Goal: Task Accomplishment & Management: Complete application form

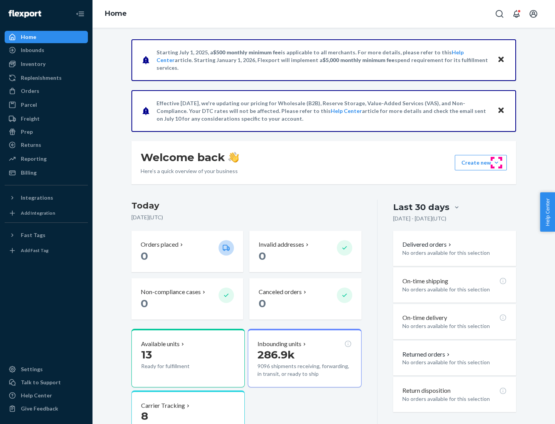
click at [496, 163] on button "Create new Create new inbound Create new order Create new product" at bounding box center [481, 162] width 52 height 15
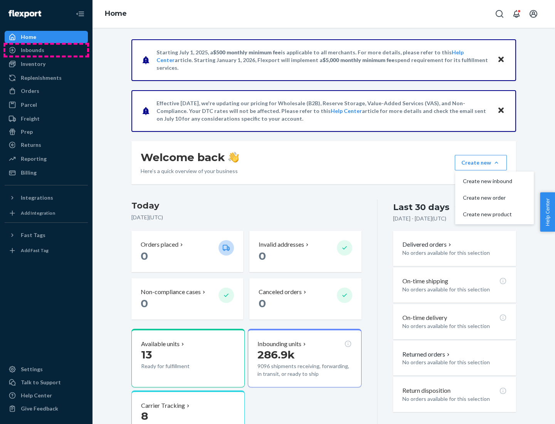
click at [46, 50] on div "Inbounds" at bounding box center [46, 50] width 82 height 11
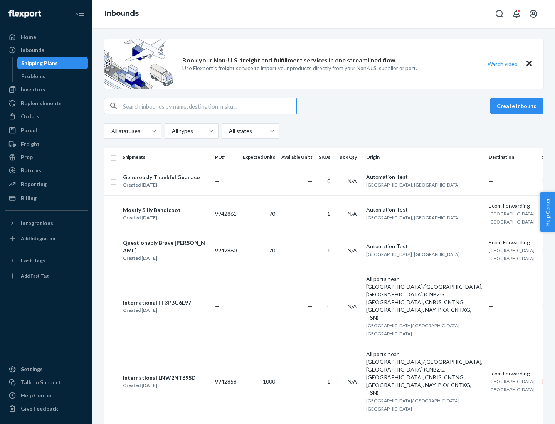
click at [518, 106] on button "Create inbound" at bounding box center [516, 105] width 53 height 15
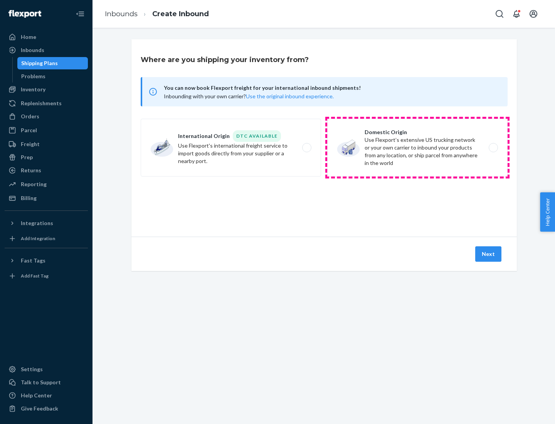
click at [417, 148] on label "Domestic Origin Use Flexport’s extensive US trucking network or your own carrie…" at bounding box center [417, 148] width 180 height 58
click at [493, 148] on input "Domestic Origin Use Flexport’s extensive US trucking network or your own carrie…" at bounding box center [495, 147] width 5 height 5
radio input "true"
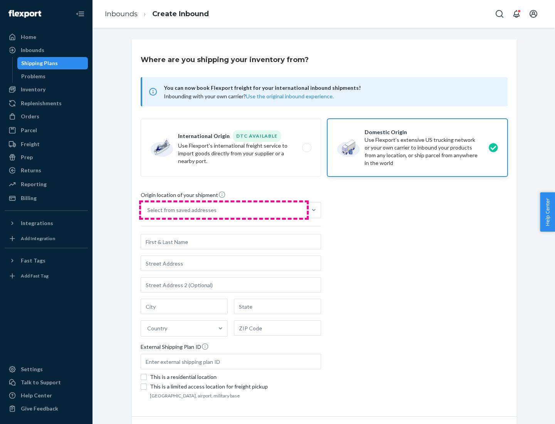
click at [224, 210] on div "Select from saved addresses" at bounding box center [224, 209] width 166 height 15
click at [148, 210] on input "Select from saved addresses" at bounding box center [147, 210] width 1 height 8
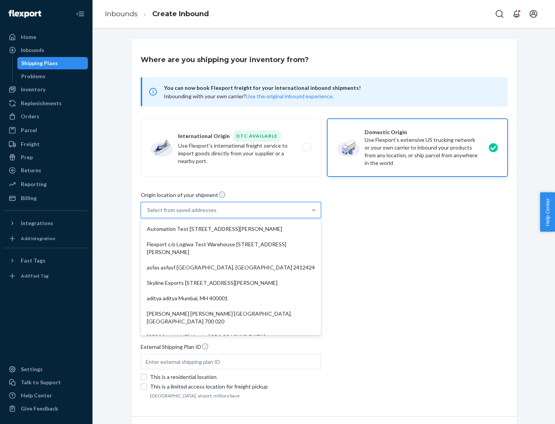
scroll to position [3, 0]
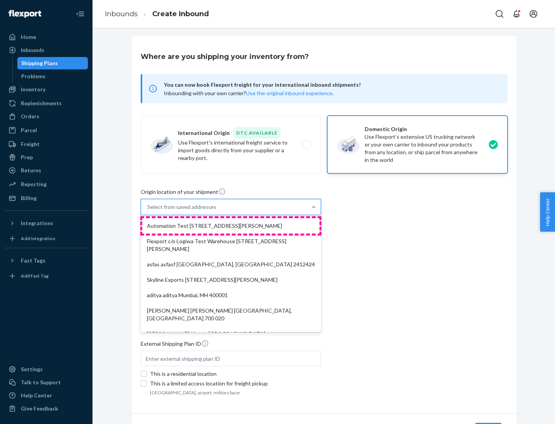
click at [231, 226] on div "Automation Test [STREET_ADDRESS][PERSON_NAME]" at bounding box center [230, 225] width 177 height 15
click at [148, 211] on input "option Automation Test [STREET_ADDRESS][PERSON_NAME]. 9 results available. Use …" at bounding box center [147, 207] width 1 height 8
type input "Automation Test"
type input "9th Floor"
type input "[GEOGRAPHIC_DATA]"
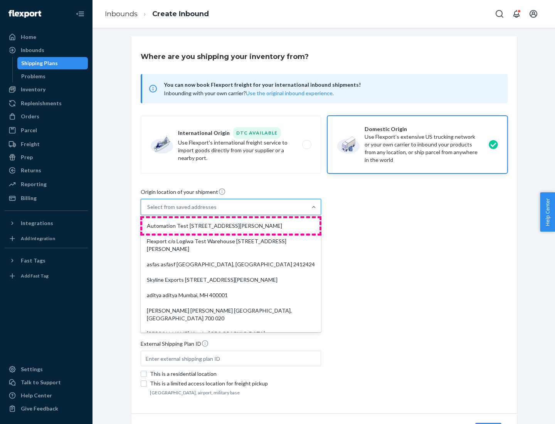
type input "CA"
type input "94104"
type input "[STREET_ADDRESS][PERSON_NAME]"
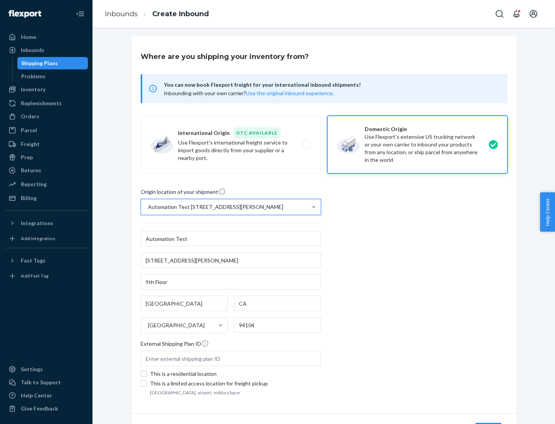
scroll to position [45, 0]
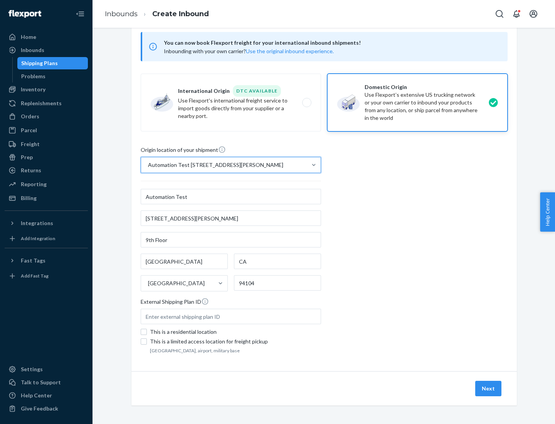
click at [489, 388] on button "Next" at bounding box center [488, 388] width 26 height 15
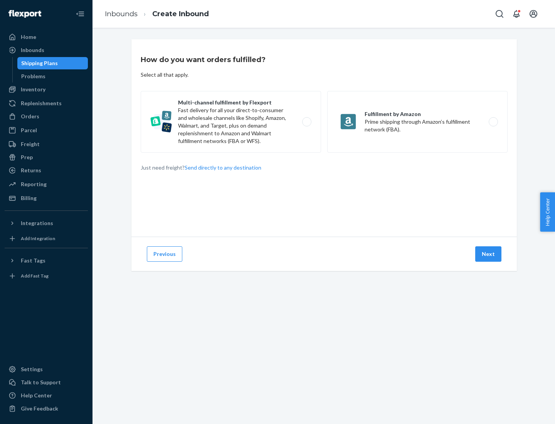
click at [231, 122] on label "Multi-channel fulfillment by Flexport Fast delivery for all your direct-to-cons…" at bounding box center [231, 122] width 180 height 62
click at [306, 122] on input "Multi-channel fulfillment by Flexport Fast delivery for all your direct-to-cons…" at bounding box center [308, 121] width 5 height 5
radio input "true"
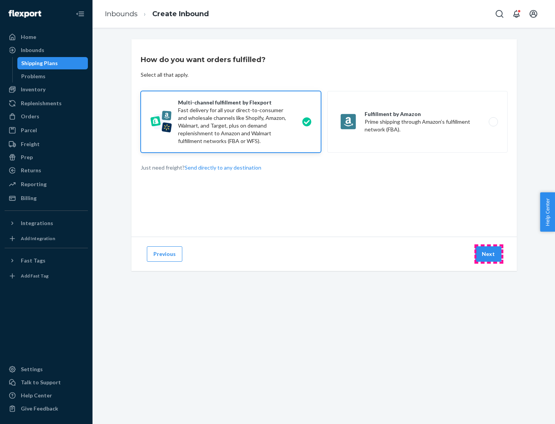
click at [489, 254] on button "Next" at bounding box center [488, 253] width 26 height 15
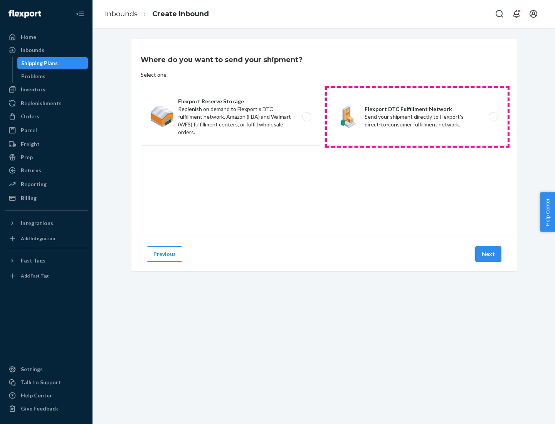
click at [417, 117] on label "Flexport DTC Fulfillment Network Send your shipment directly to Flexport's dire…" at bounding box center [417, 117] width 180 height 58
click at [493, 117] on input "Flexport DTC Fulfillment Network Send your shipment directly to Flexport's dire…" at bounding box center [495, 116] width 5 height 5
radio input "true"
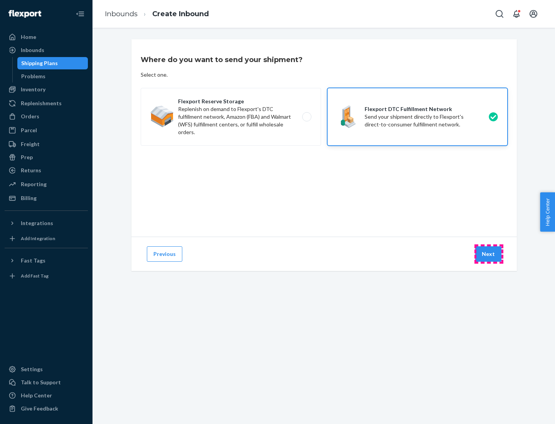
click at [489, 254] on button "Next" at bounding box center [488, 253] width 26 height 15
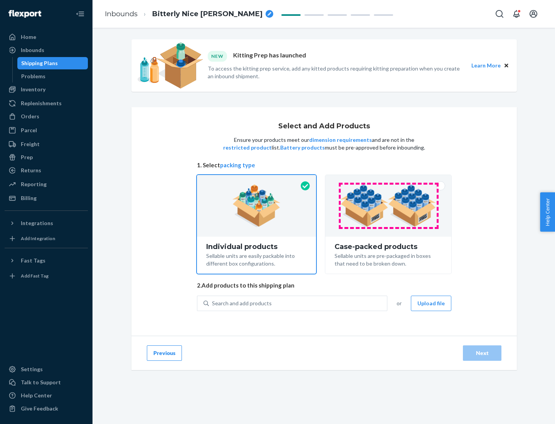
click at [388, 206] on img at bounding box center [388, 206] width 96 height 42
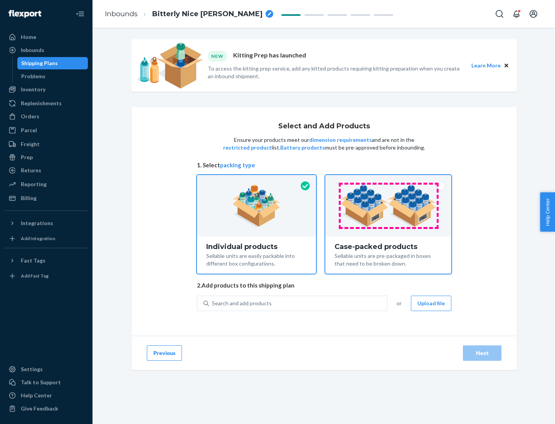
click at [388, 180] on input "Case-packed products Sellable units are pre-packaged in boxes that need to be b…" at bounding box center [388, 177] width 5 height 5
radio input "true"
radio input "false"
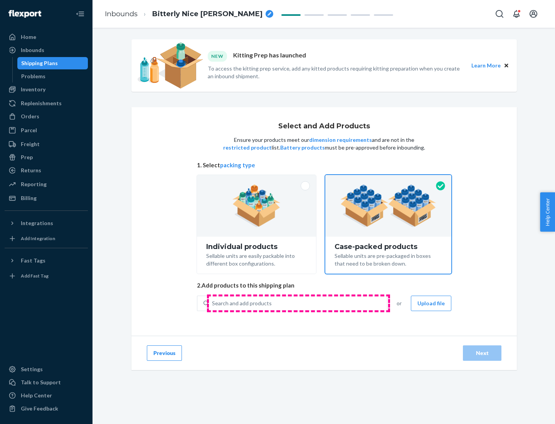
click at [298, 303] on div "Search and add products" at bounding box center [298, 303] width 178 height 14
click at [213, 303] on input "Search and add products" at bounding box center [212, 303] width 1 height 8
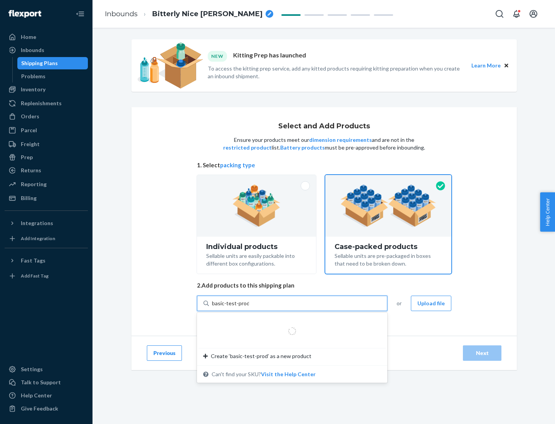
type input "basic-test-product-1"
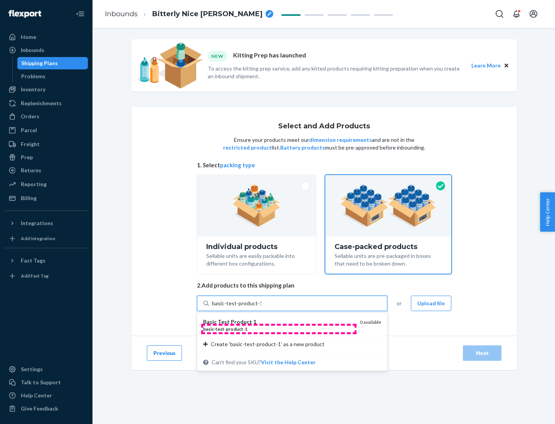
click at [279, 329] on div "basic - test - product - 1" at bounding box center [278, 329] width 151 height 7
click at [261, 307] on input "basic-test-product-1" at bounding box center [236, 303] width 49 height 8
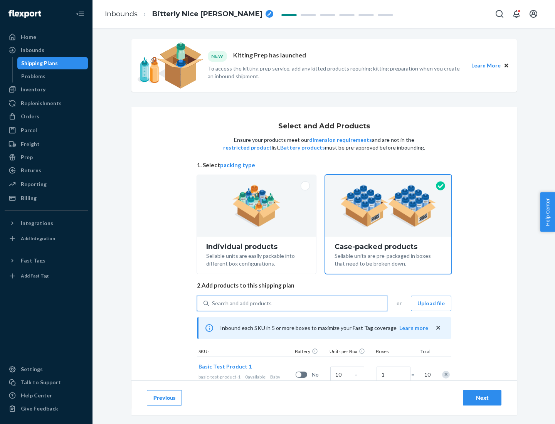
scroll to position [28, 0]
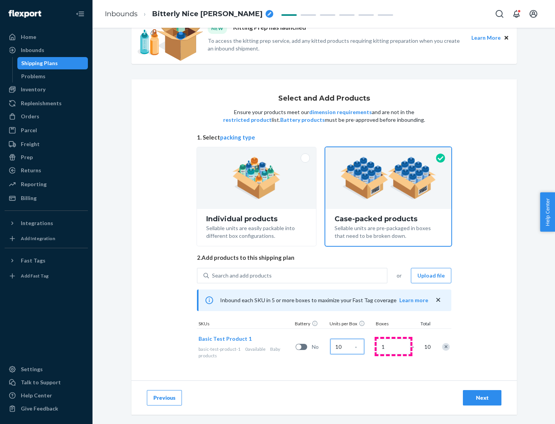
type input "10"
type input "7"
click at [482, 398] on div "Next" at bounding box center [481, 398] width 25 height 8
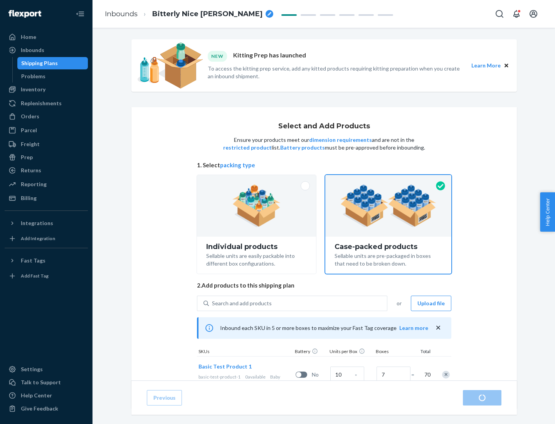
radio input "true"
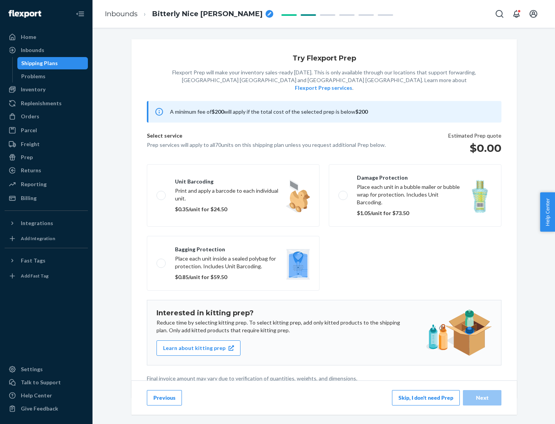
scroll to position [2, 0]
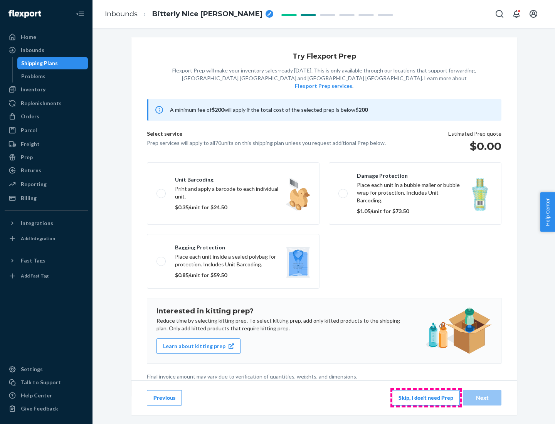
click at [426, 397] on button "Skip, I don't need Prep" at bounding box center [426, 397] width 68 height 15
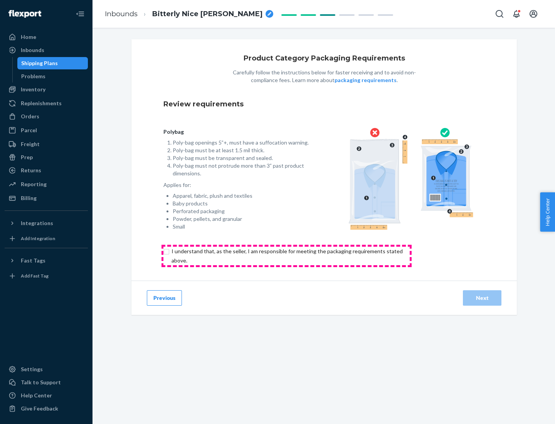
click at [286, 256] on input "checkbox" at bounding box center [291, 256] width 256 height 18
checkbox input "true"
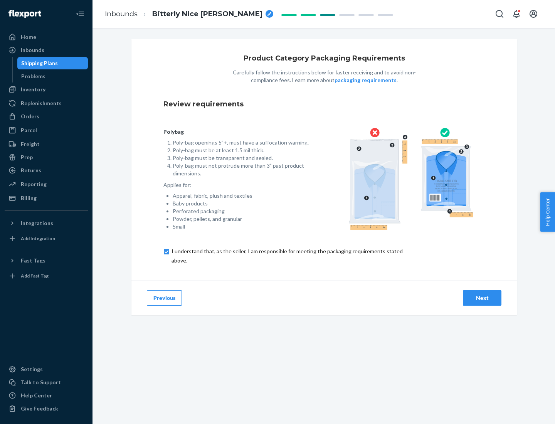
click at [482, 298] on div "Next" at bounding box center [481, 298] width 25 height 8
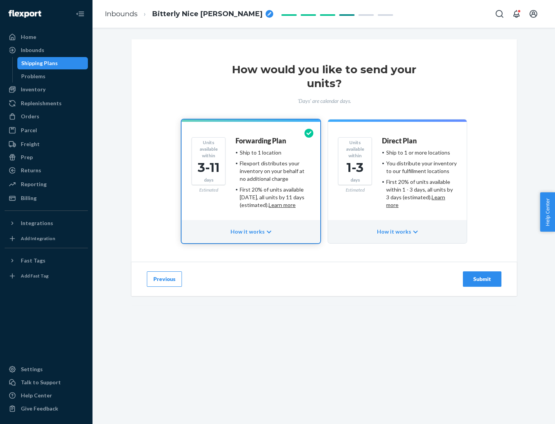
click at [397, 176] on ul "Ship to 1 or more locations You distribute your inventory to our fulfillment lo…" at bounding box center [419, 179] width 75 height 60
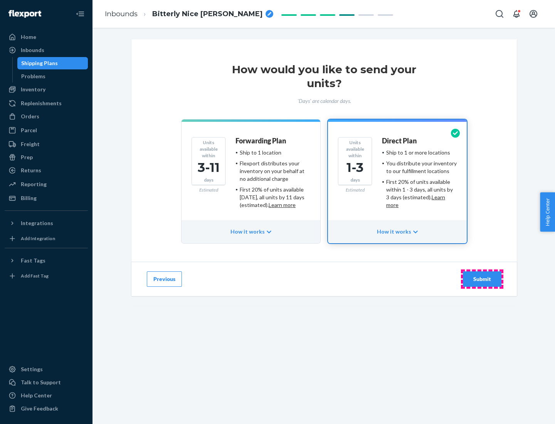
click at [482, 279] on div "Submit" at bounding box center [481, 279] width 25 height 8
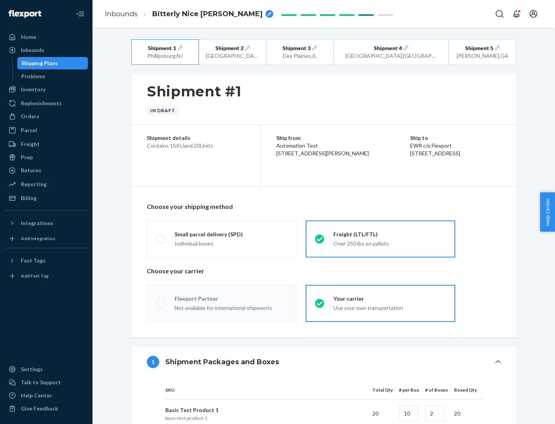
radio input "true"
radio input "false"
radio input "true"
radio input "false"
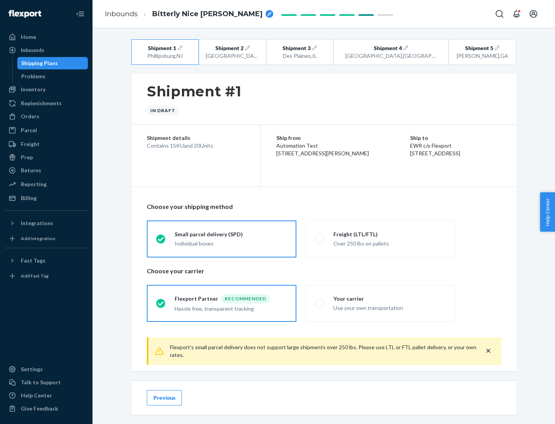
scroll to position [8, 0]
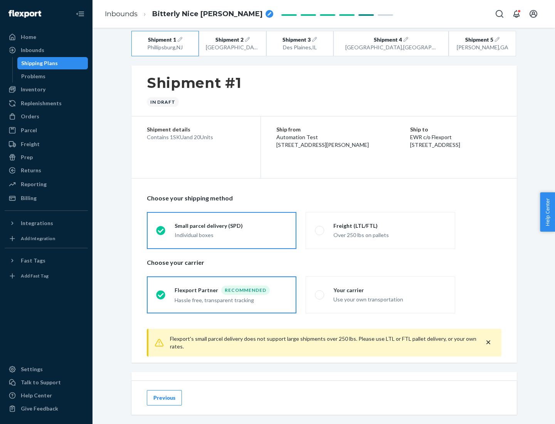
click at [390, 225] on div "Freight (LTL/FTL)" at bounding box center [389, 226] width 113 height 8
click at [320, 228] on input "Freight (LTL/FTL) Over 250 lbs on pallets" at bounding box center [317, 230] width 5 height 5
radio input "true"
radio input "false"
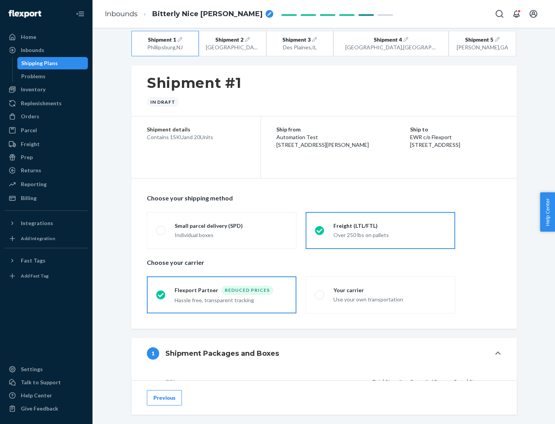
scroll to position [73, 0]
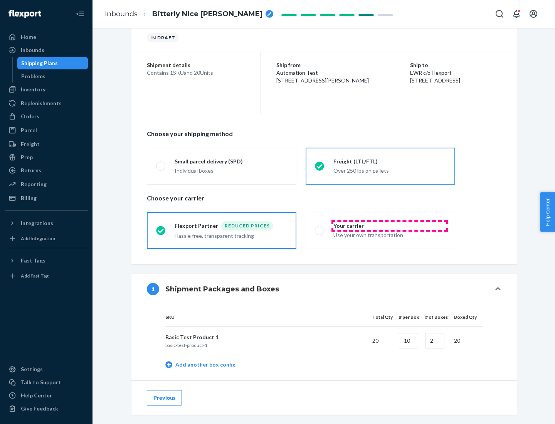
click at [390, 225] on div "Your carrier" at bounding box center [389, 226] width 113 height 8
click at [320, 228] on input "Your carrier Use your own transportation" at bounding box center [317, 230] width 5 height 5
radio input "true"
radio input "false"
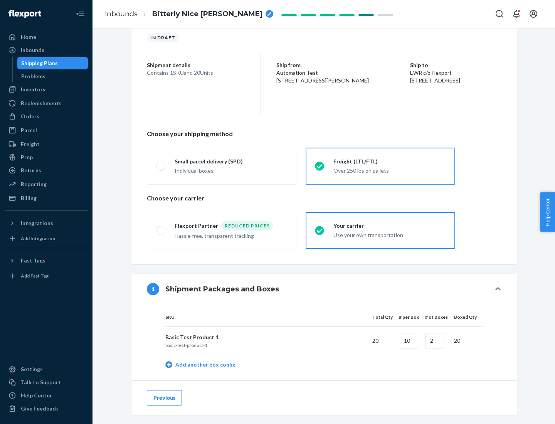
scroll to position [244, 0]
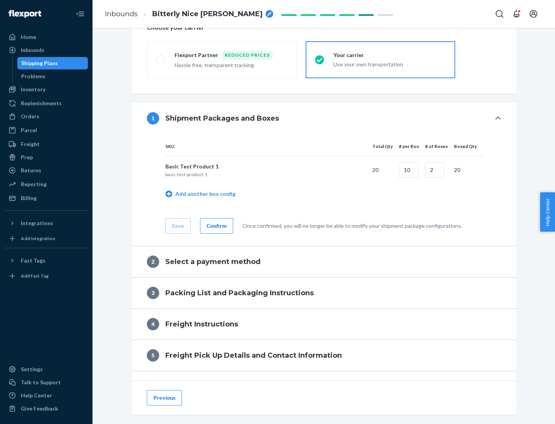
click at [215, 225] on div "Confirm" at bounding box center [217, 226] width 20 height 8
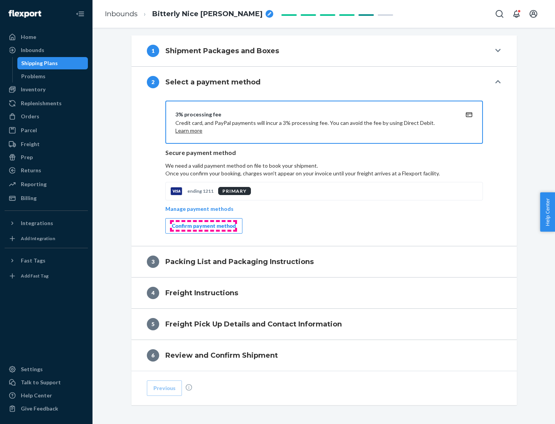
click at [203, 226] on div "Confirm payment method" at bounding box center [204, 226] width 64 height 8
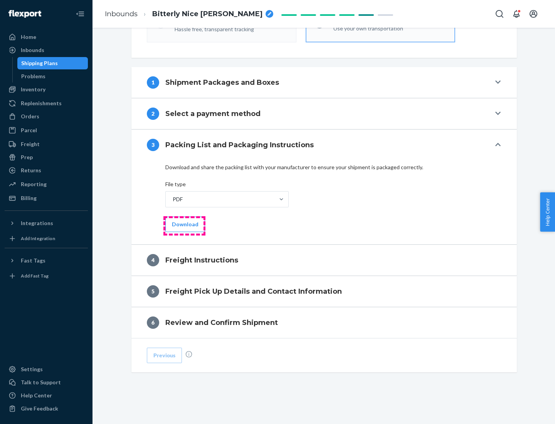
scroll to position [278, 0]
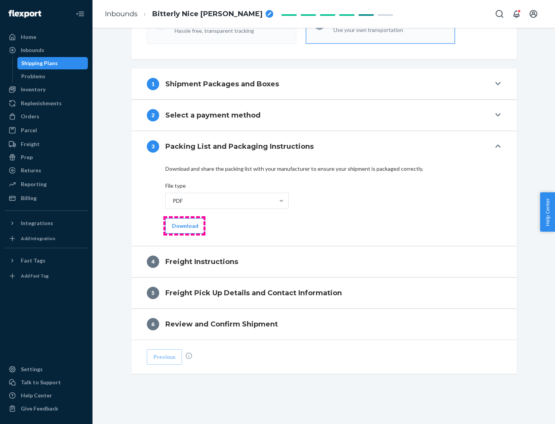
click at [184, 225] on button "Download" at bounding box center [185, 225] width 40 height 15
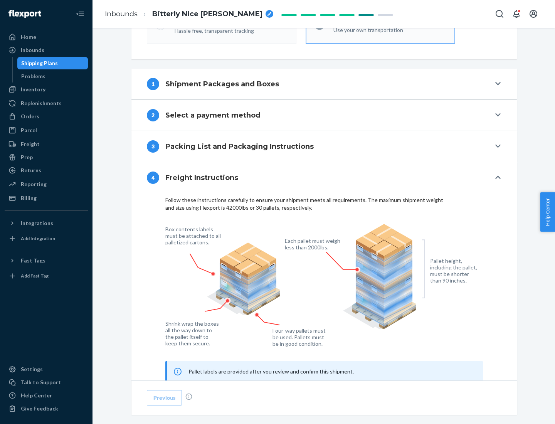
scroll to position [466, 0]
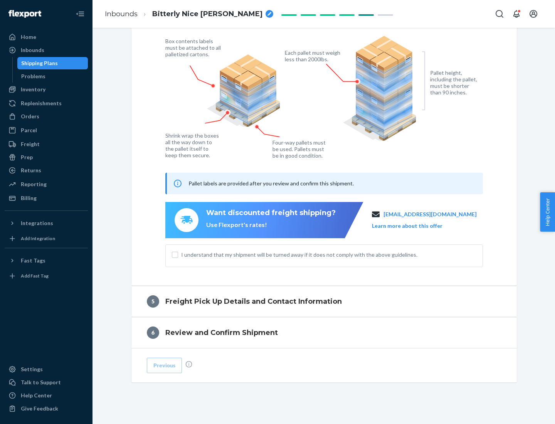
click at [417, 225] on button "Learn more about this offer" at bounding box center [407, 226] width 71 height 8
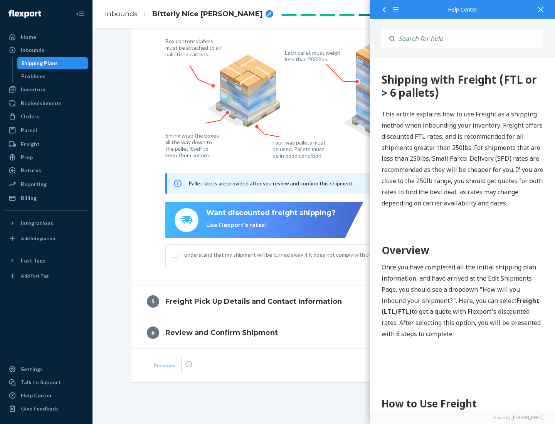
scroll to position [0, 0]
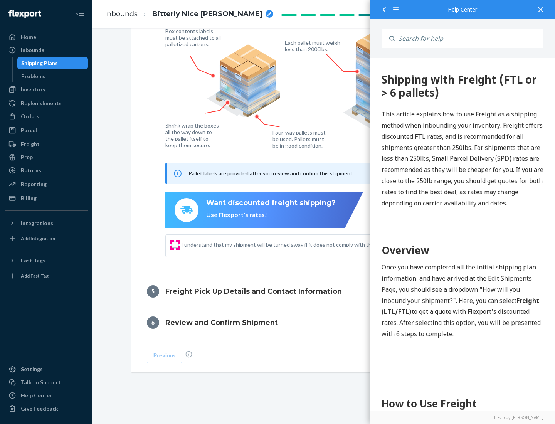
click at [175, 244] on input "I understand that my shipment will be turned away if it does not comply with th…" at bounding box center [175, 245] width 6 height 6
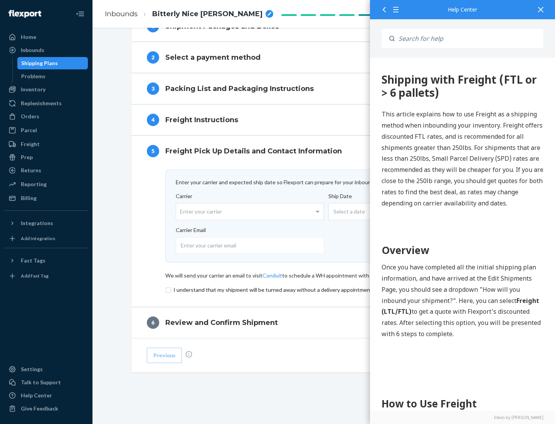
scroll to position [336, 0]
click at [324, 289] on input "checkbox" at bounding box center [324, 289] width 318 height 9
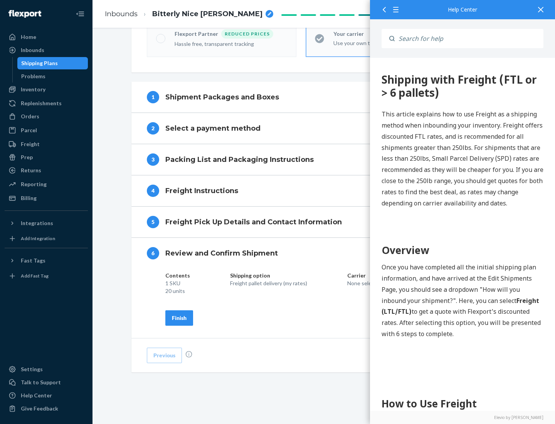
scroll to position [265, 0]
click at [179, 318] on div "Finish" at bounding box center [179, 318] width 15 height 8
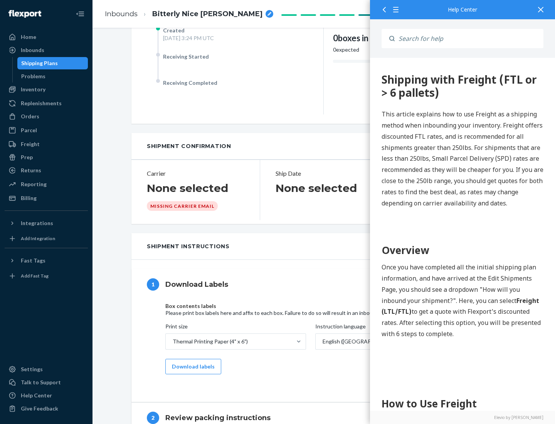
scroll to position [0, 0]
